Goal: Task Accomplishment & Management: Manage account settings

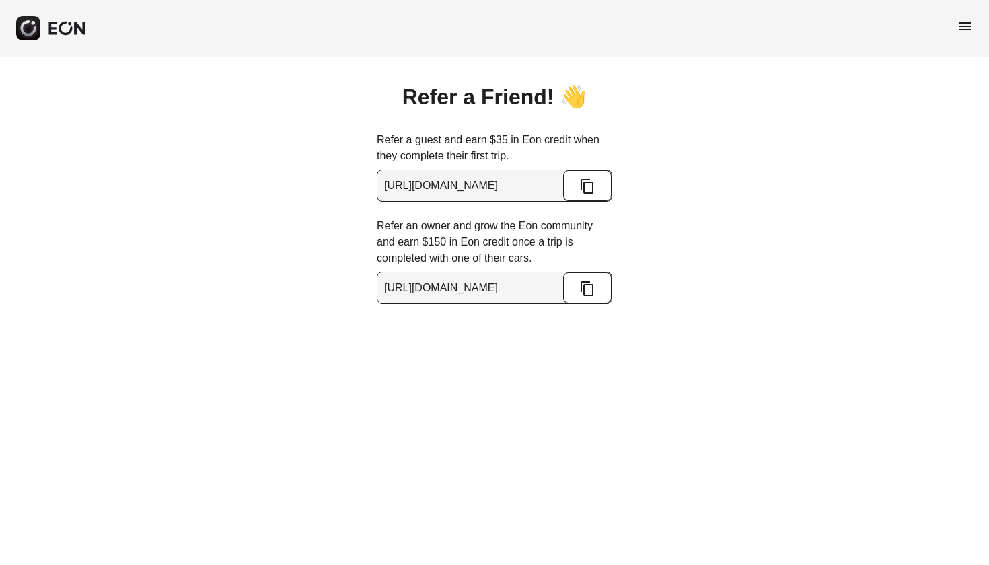
click at [959, 26] on span "menu" at bounding box center [965, 26] width 16 height 16
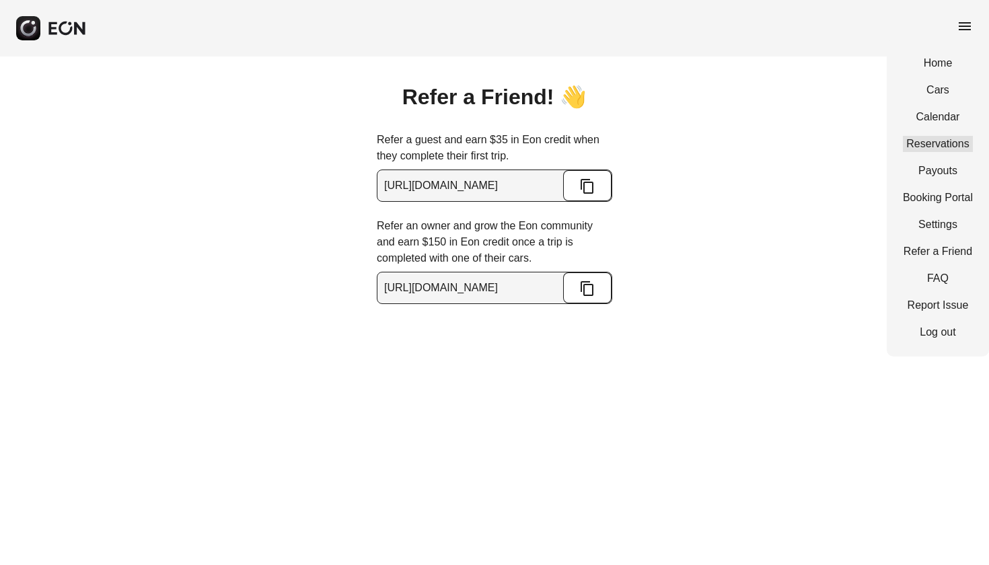
click at [924, 144] on link "Reservations" at bounding box center [938, 144] width 70 height 16
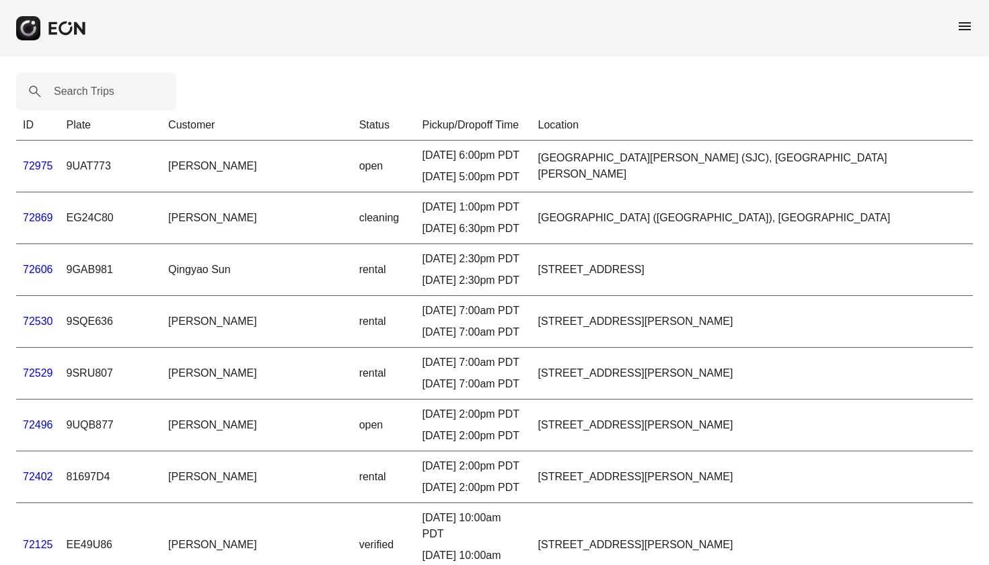
click at [45, 170] on link "72975" at bounding box center [38, 165] width 30 height 11
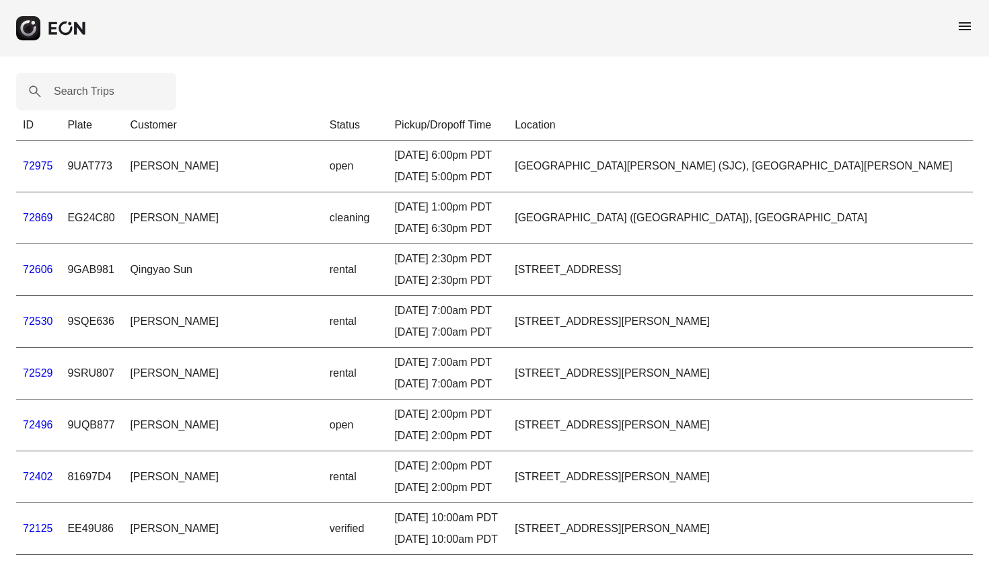
click at [47, 218] on link "72869" at bounding box center [38, 217] width 30 height 11
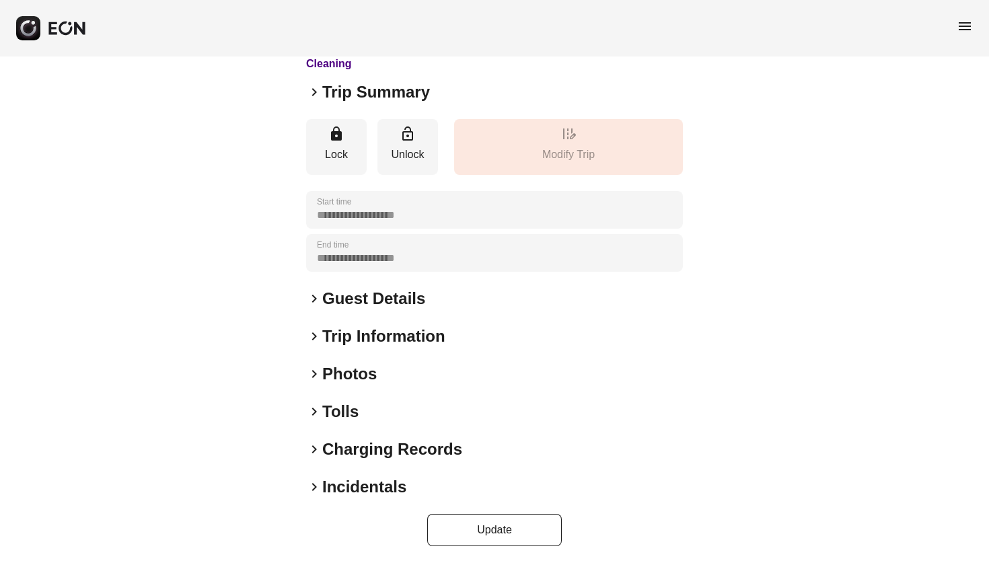
scroll to position [121, 0]
click at [316, 336] on span "keyboard_arrow_right" at bounding box center [314, 337] width 16 height 16
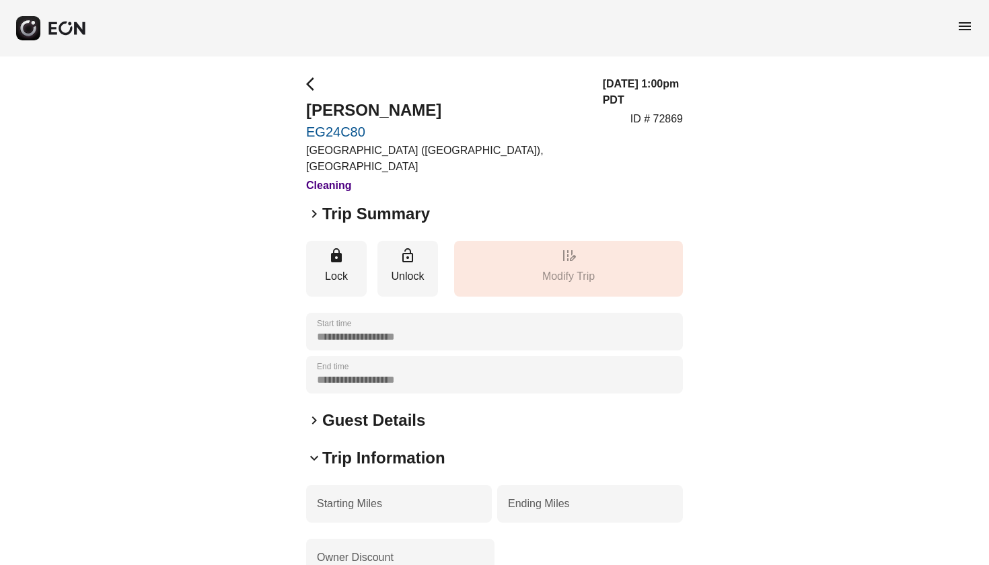
scroll to position [0, 0]
click at [305, 83] on div "**********" at bounding box center [494, 485] width 989 height 856
click at [310, 87] on span "arrow_back_ios" at bounding box center [314, 84] width 16 height 16
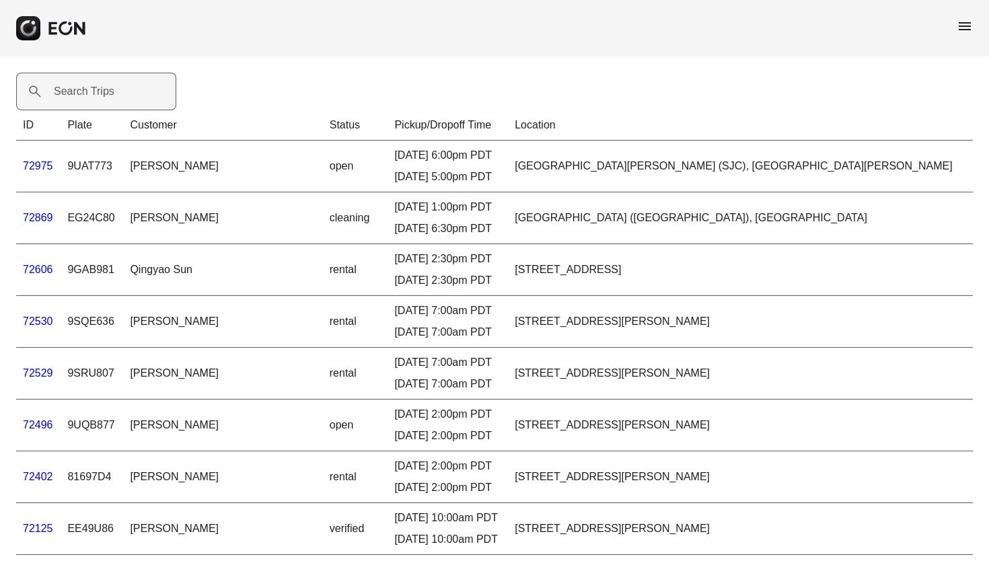
click at [104, 84] on label "Search Trips" at bounding box center [84, 91] width 61 height 16
click at [104, 84] on Trips "Search Trips" at bounding box center [96, 92] width 160 height 38
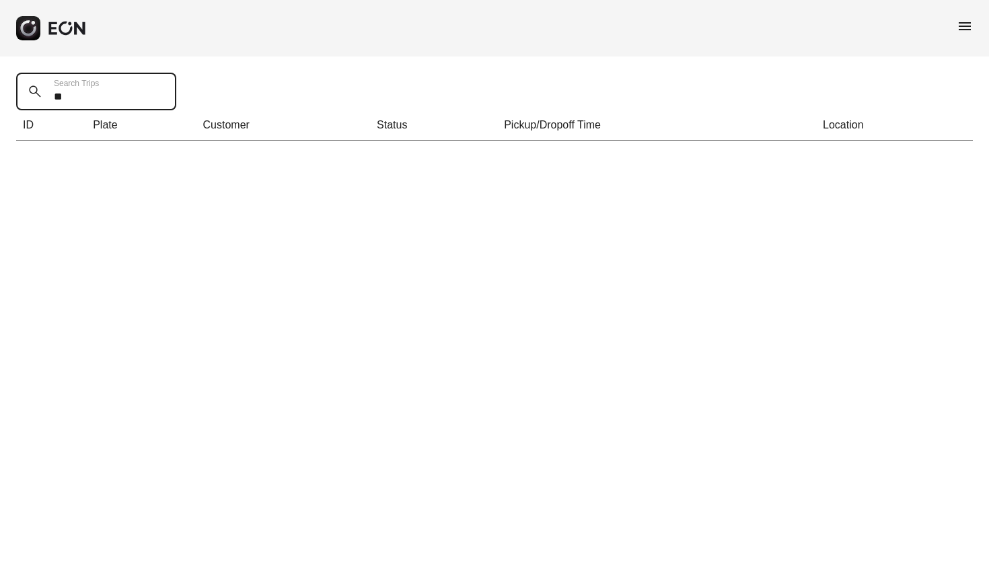
type Trips "*"
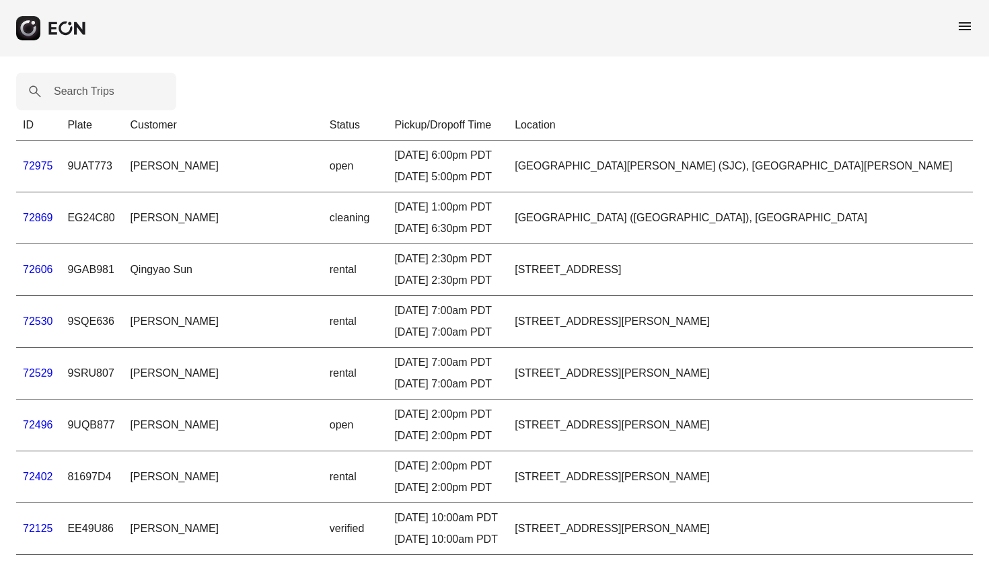
click at [968, 26] on span "menu" at bounding box center [965, 26] width 16 height 16
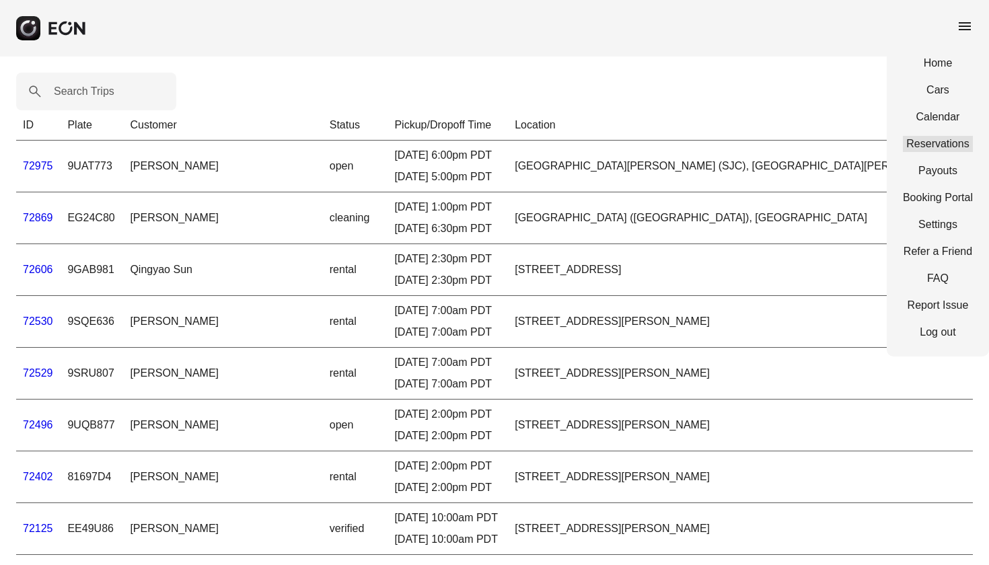
click at [950, 150] on link "Reservations" at bounding box center [938, 144] width 70 height 16
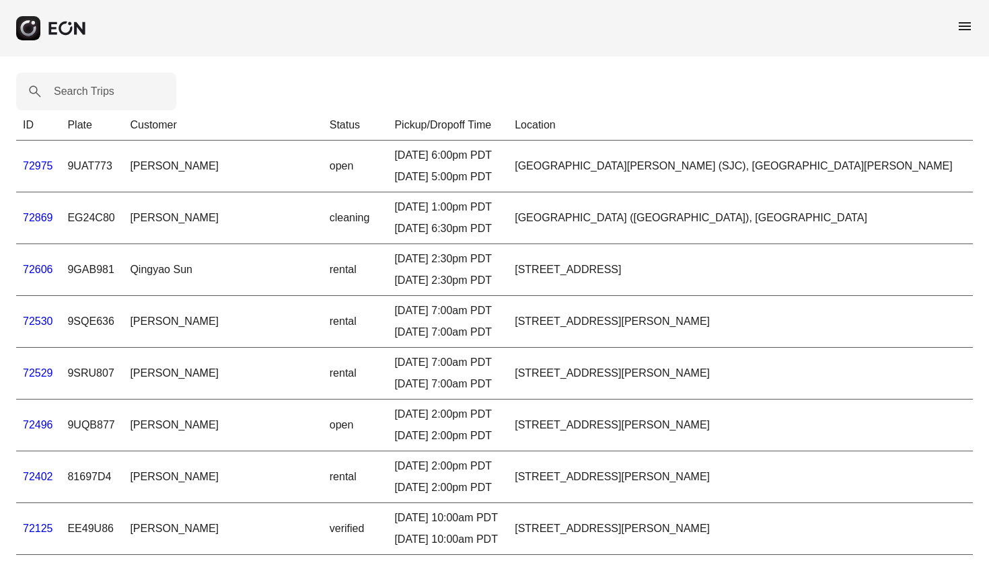
click at [963, 31] on span "menu" at bounding box center [965, 26] width 16 height 16
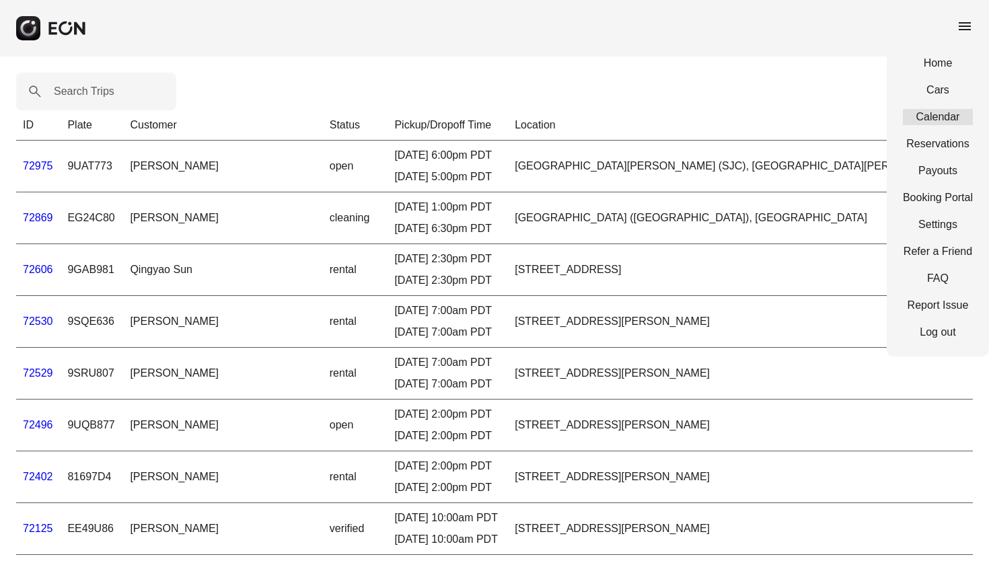
click at [954, 114] on link "Calendar" at bounding box center [938, 117] width 70 height 16
